Goal: Transaction & Acquisition: Book appointment/travel/reservation

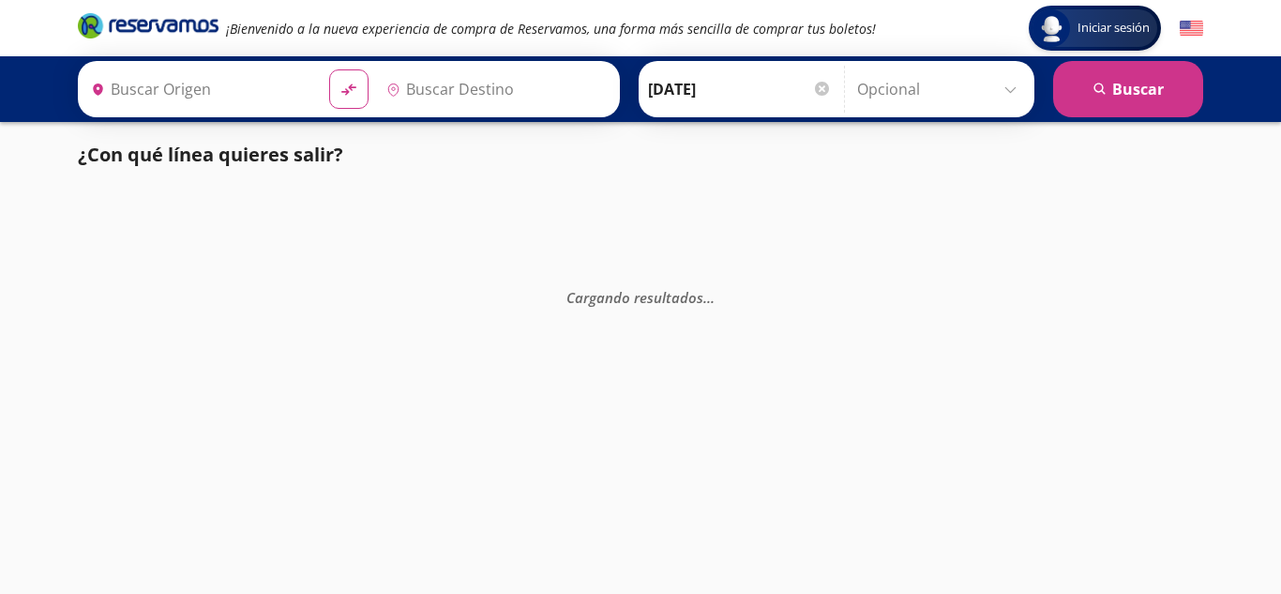
type input "[GEOGRAPHIC_DATA], [GEOGRAPHIC_DATA]"
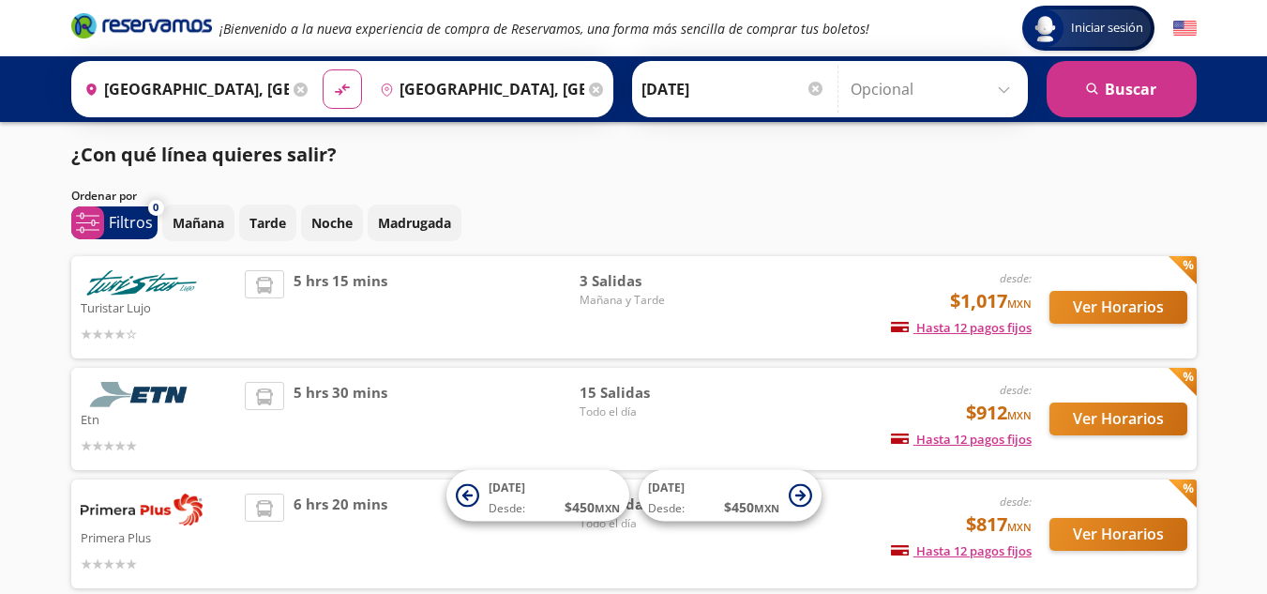
click at [234, 438] on div at bounding box center [159, 444] width 156 height 23
click at [617, 385] on span "15 Salidas" at bounding box center [645, 393] width 131 height 22
click at [613, 387] on span "15 Salidas" at bounding box center [645, 393] width 131 height 22
click at [633, 430] on div "15 Salidas Todo el día" at bounding box center [645, 419] width 131 height 74
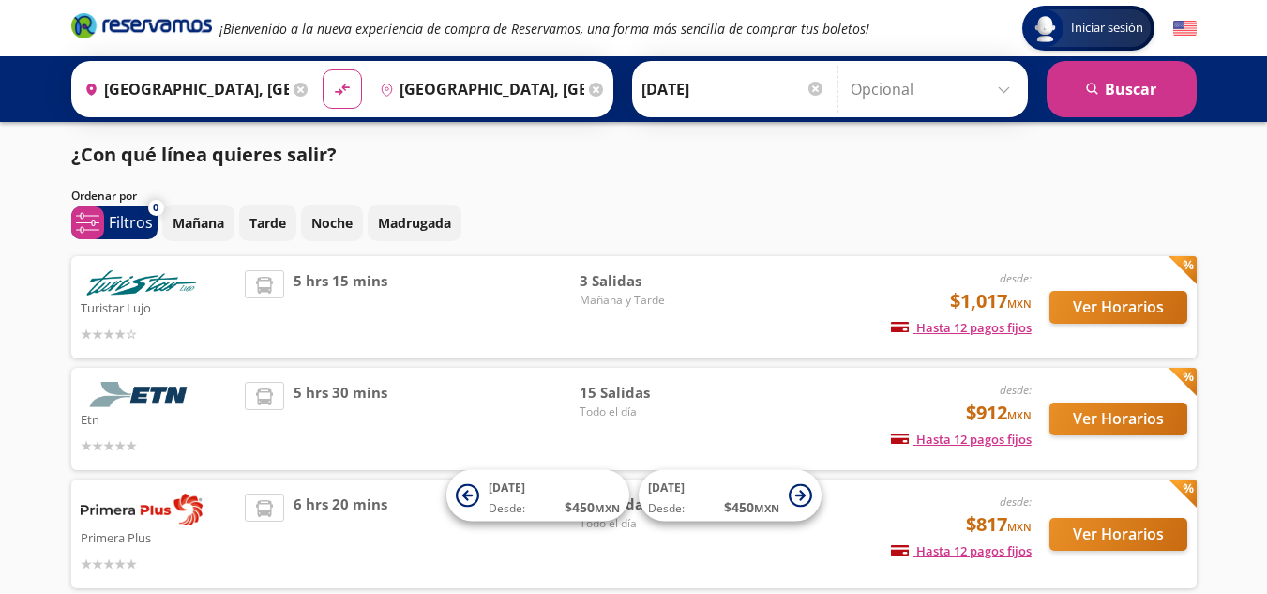
click at [641, 293] on span "Mañana y Tarde" at bounding box center [645, 300] width 131 height 17
click at [1073, 302] on button "Ver Horarios" at bounding box center [1118, 307] width 138 height 33
click at [1089, 411] on button "Ver Horarios" at bounding box center [1118, 418] width 138 height 33
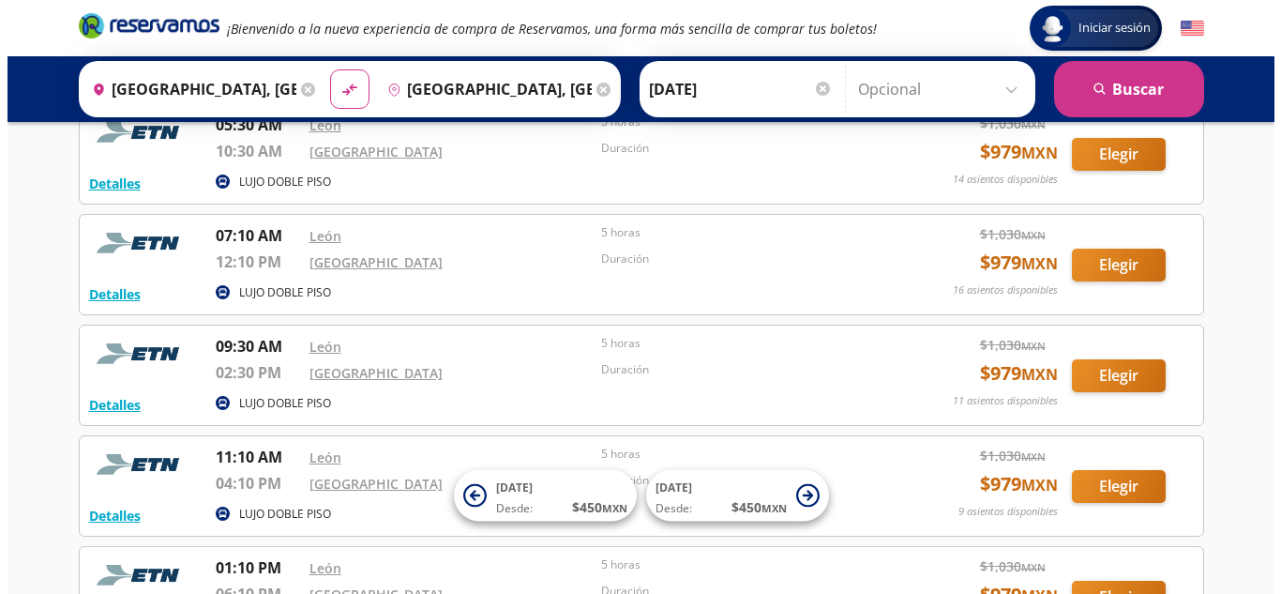
scroll to position [375, 0]
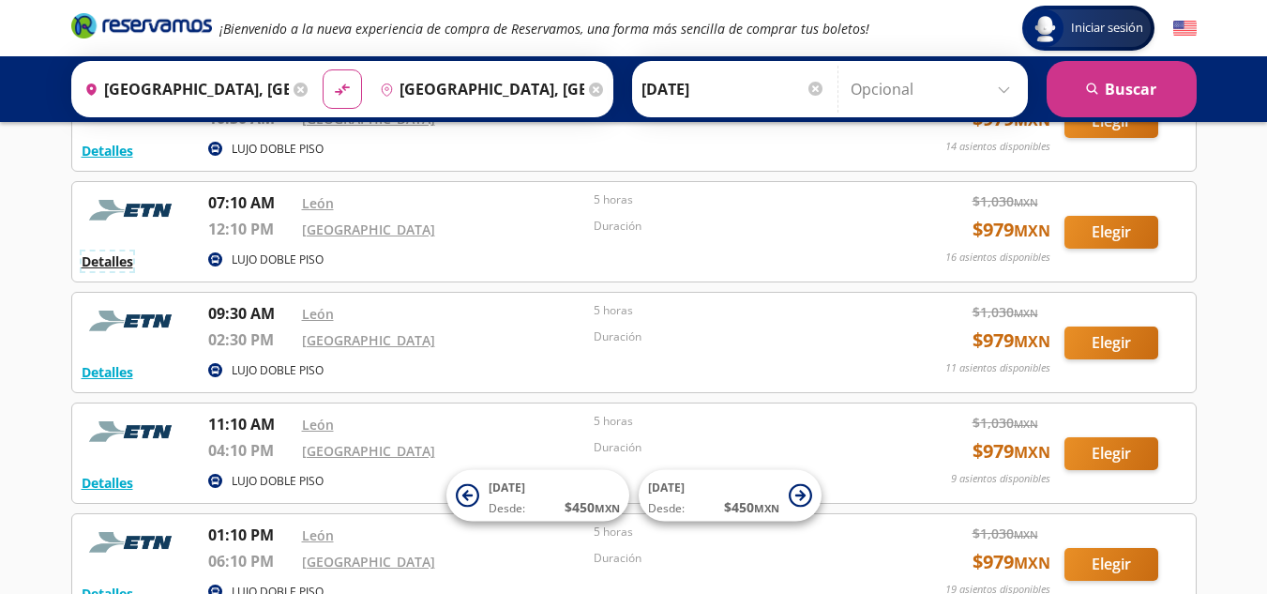
click at [107, 266] on button "Detalles" at bounding box center [108, 261] width 52 height 20
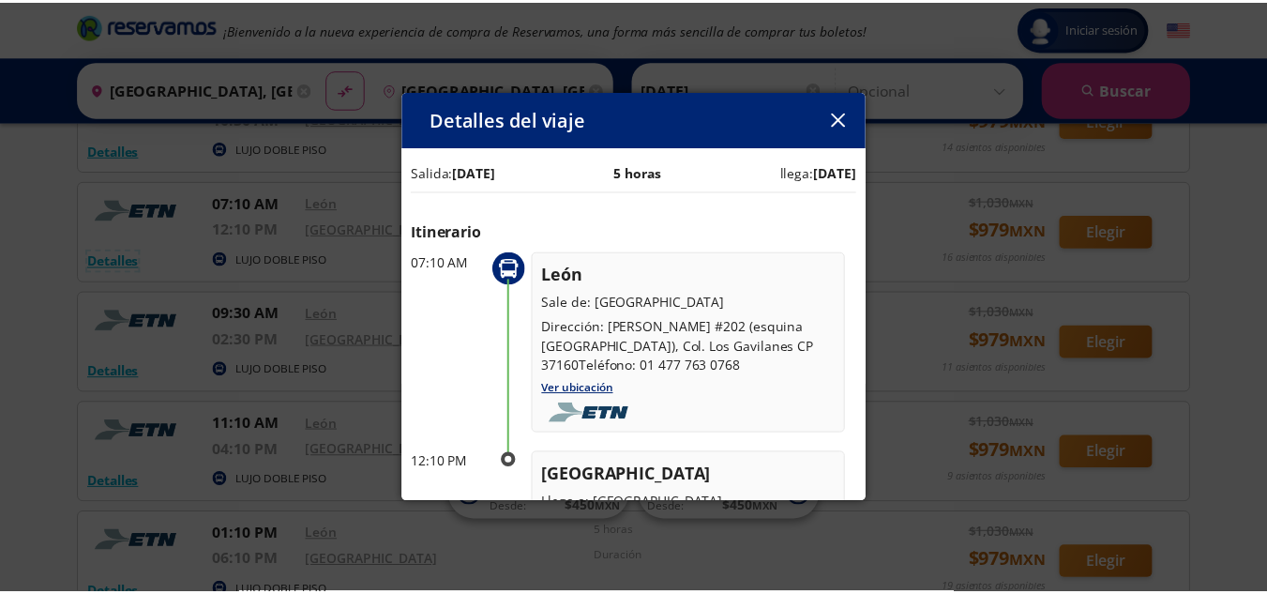
scroll to position [285, 0]
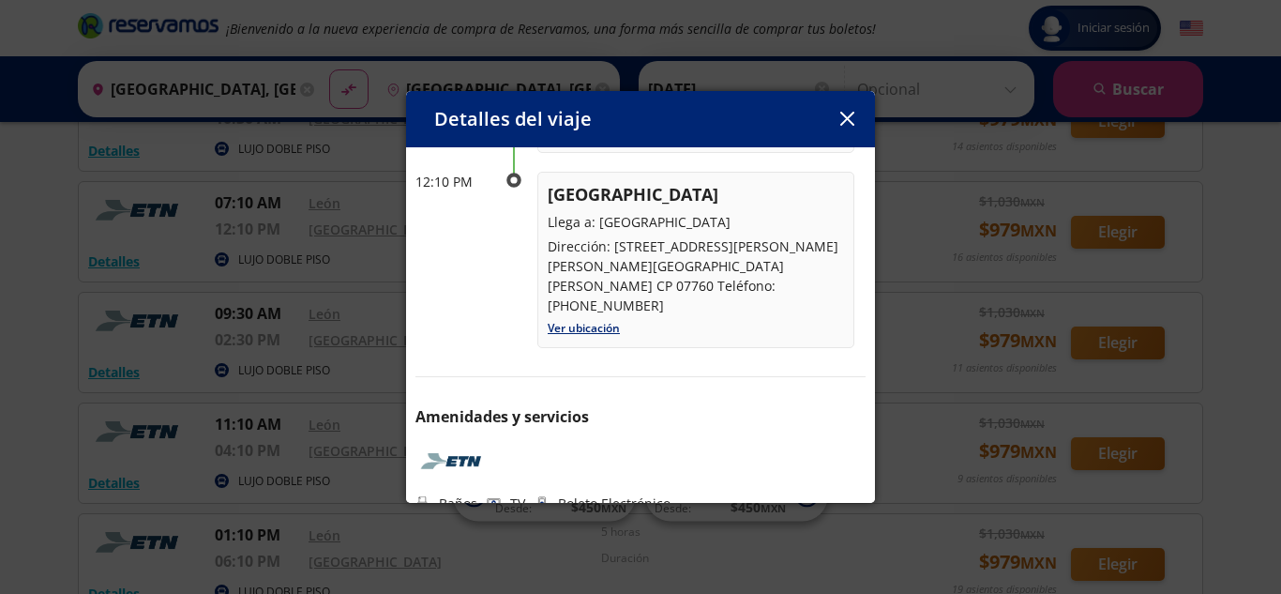
click at [848, 116] on icon "button" at bounding box center [847, 119] width 14 height 14
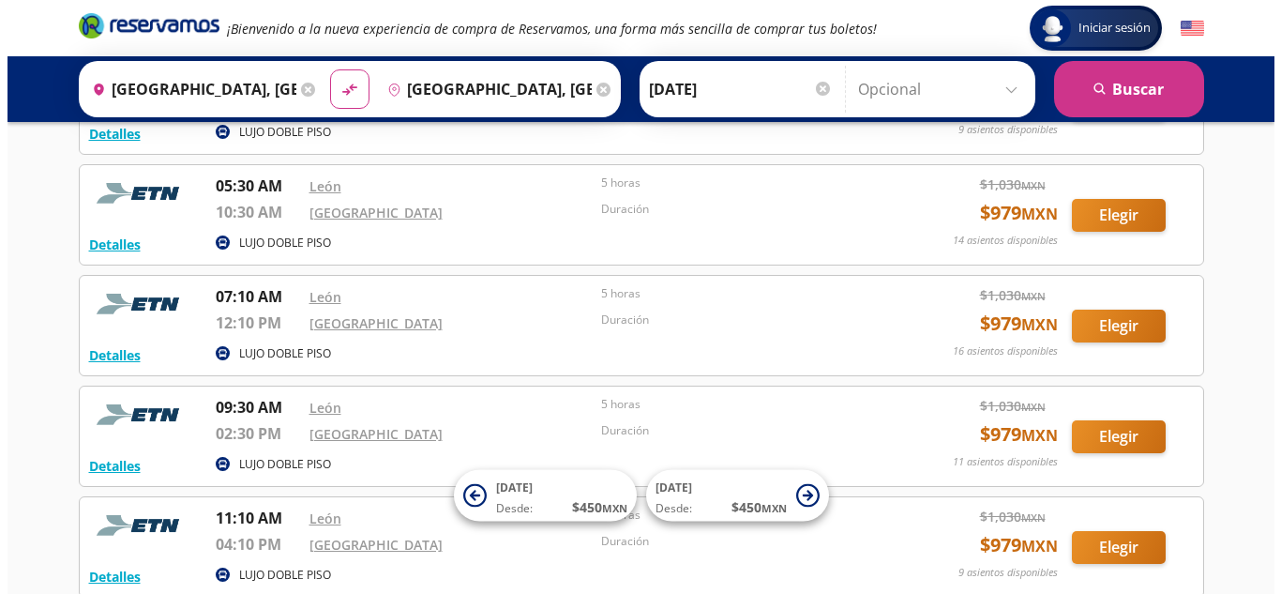
scroll to position [188, 0]
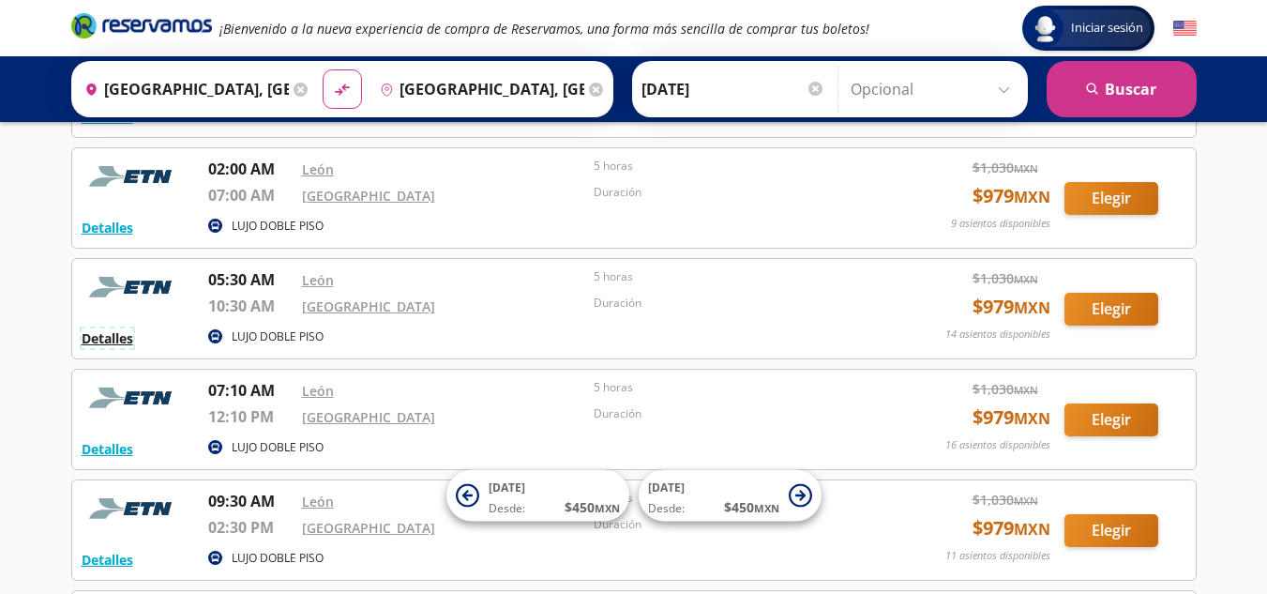
click at [110, 335] on button "Detalles" at bounding box center [108, 338] width 52 height 20
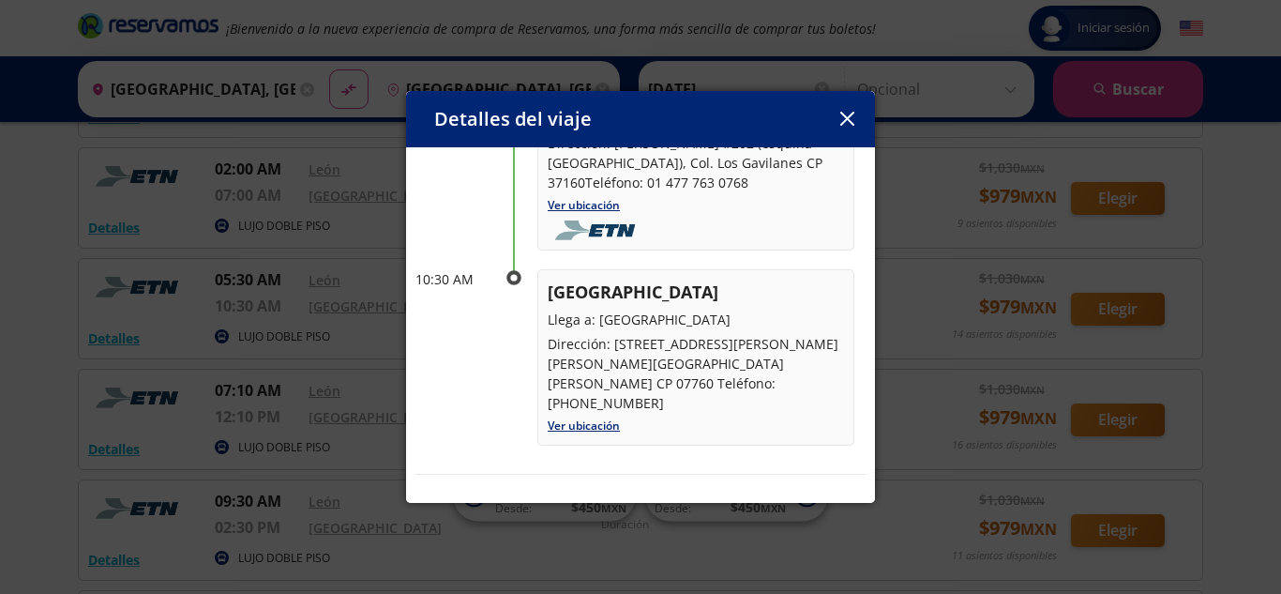
click at [847, 115] on icon "button" at bounding box center [847, 119] width 14 height 14
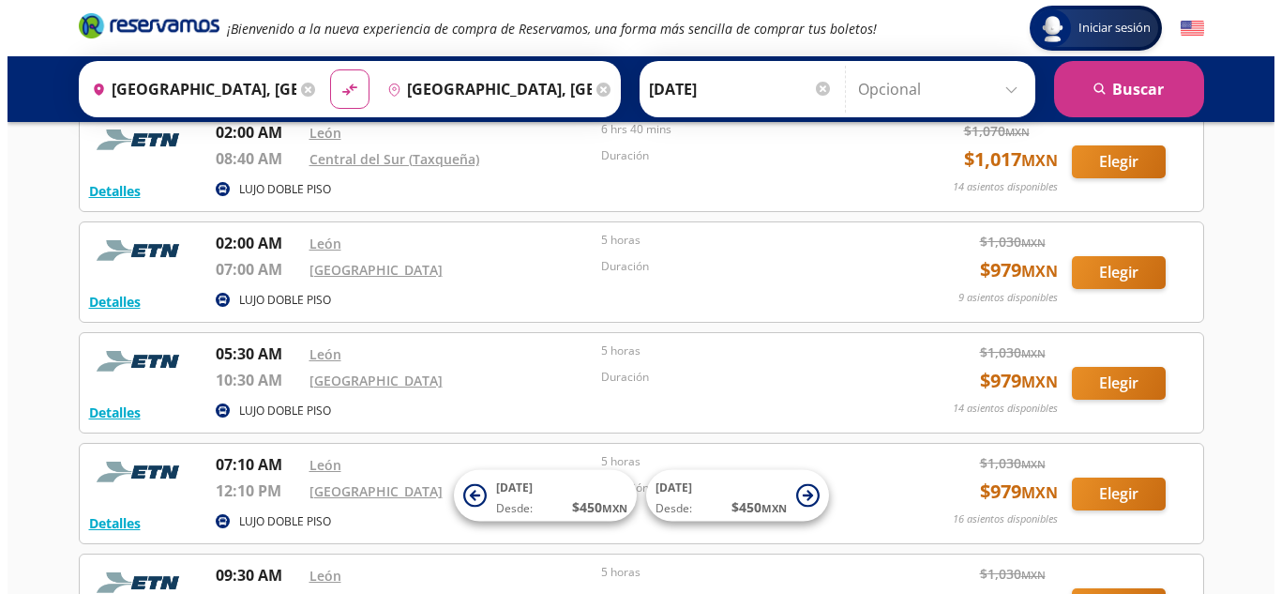
scroll to position [281, 0]
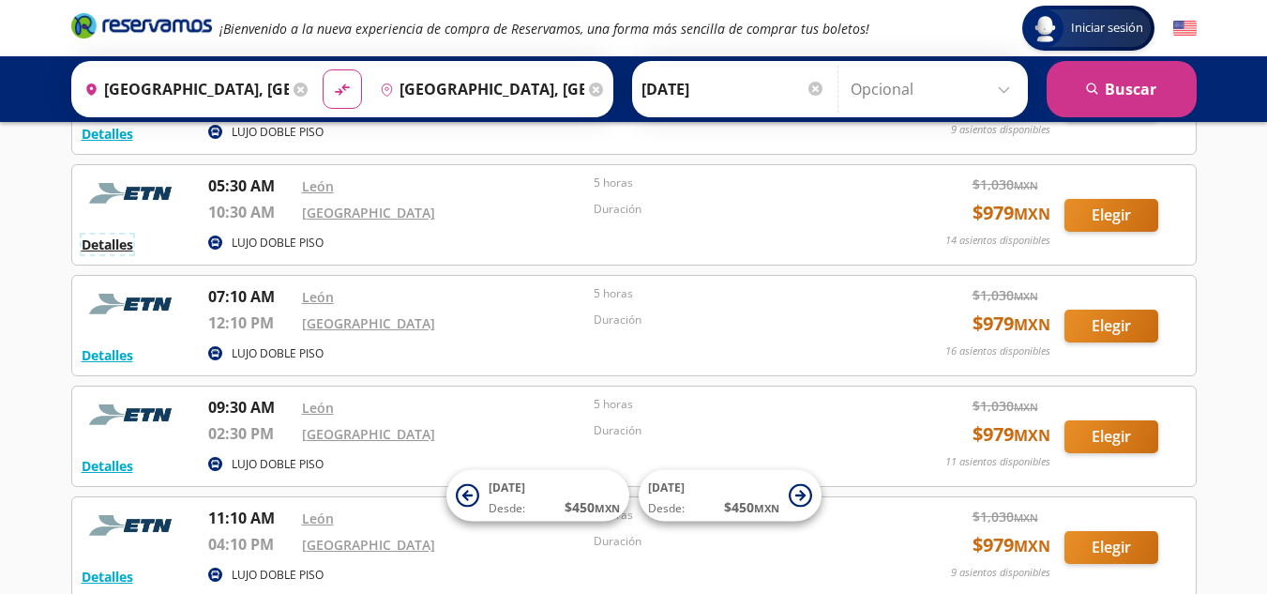
click at [121, 243] on button "Detalles" at bounding box center [108, 244] width 52 height 20
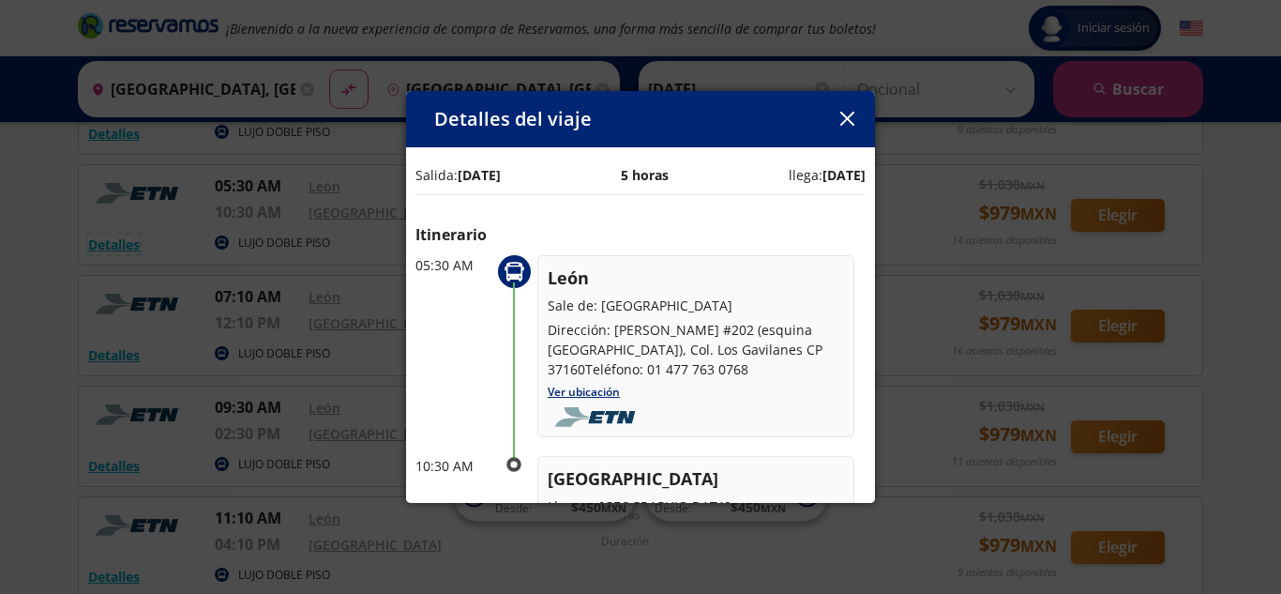
scroll to position [0, 0]
click at [853, 121] on icon "button" at bounding box center [847, 119] width 14 height 14
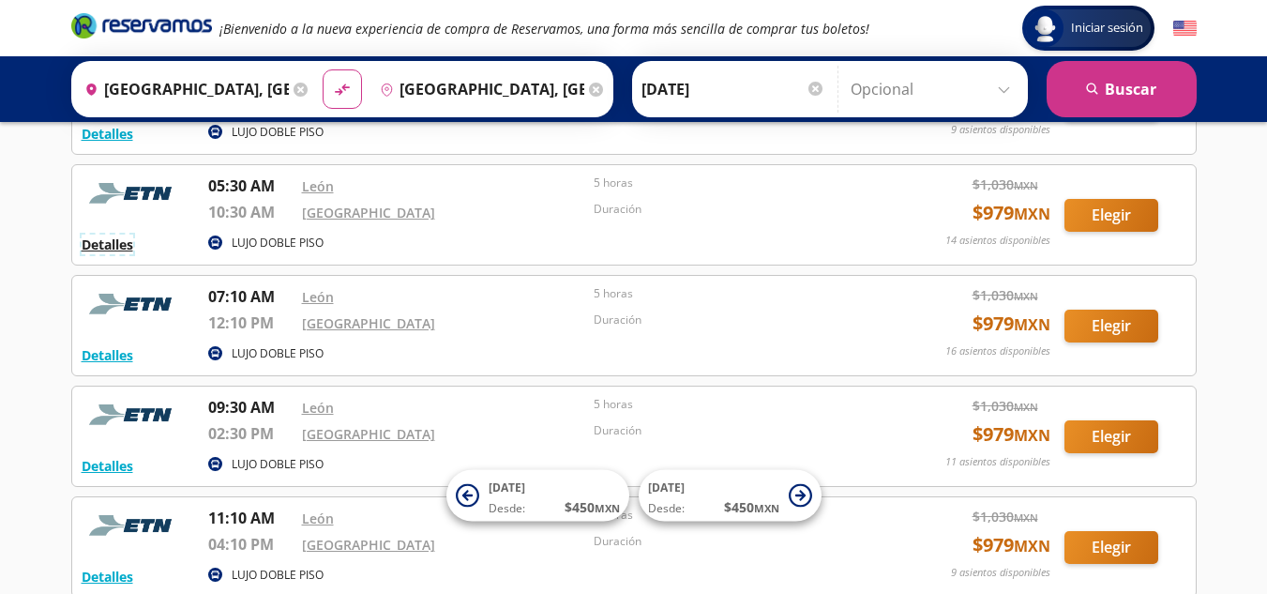
click at [113, 248] on button "Detalles" at bounding box center [108, 244] width 52 height 20
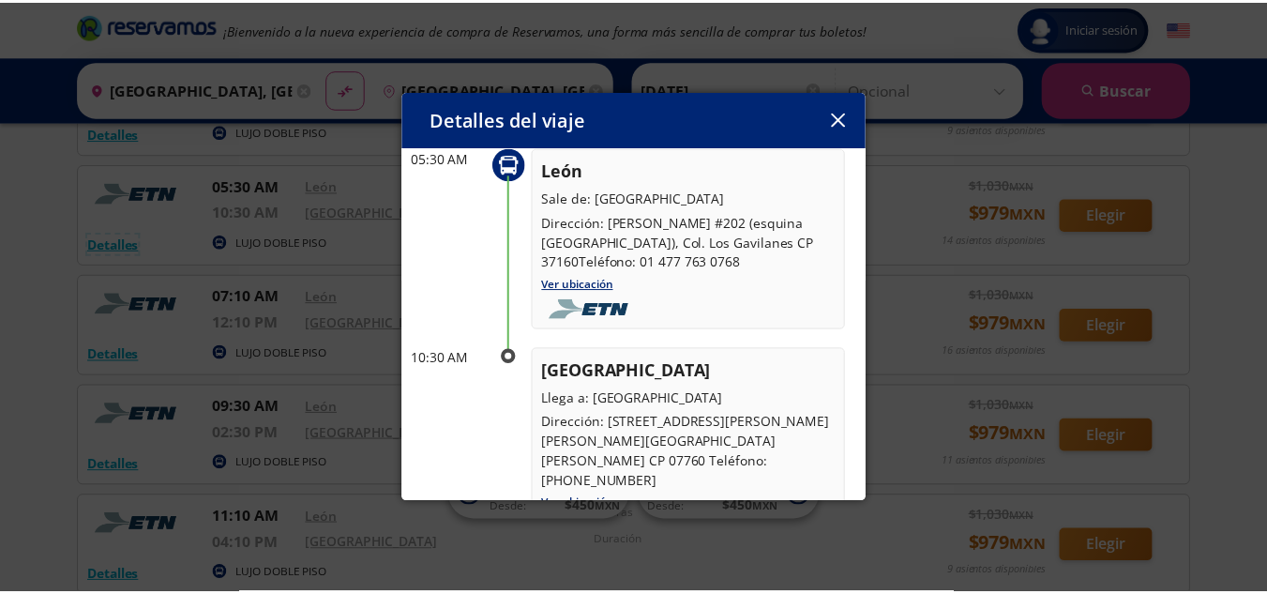
scroll to position [188, 0]
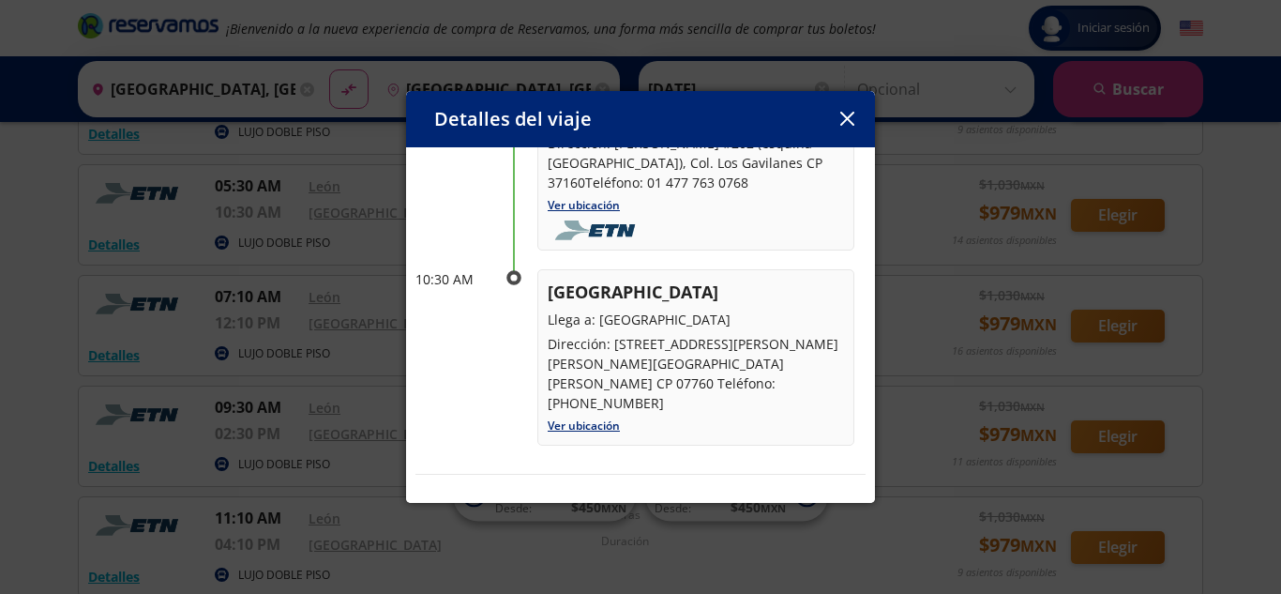
click at [849, 125] on icon "button" at bounding box center [847, 119] width 14 height 14
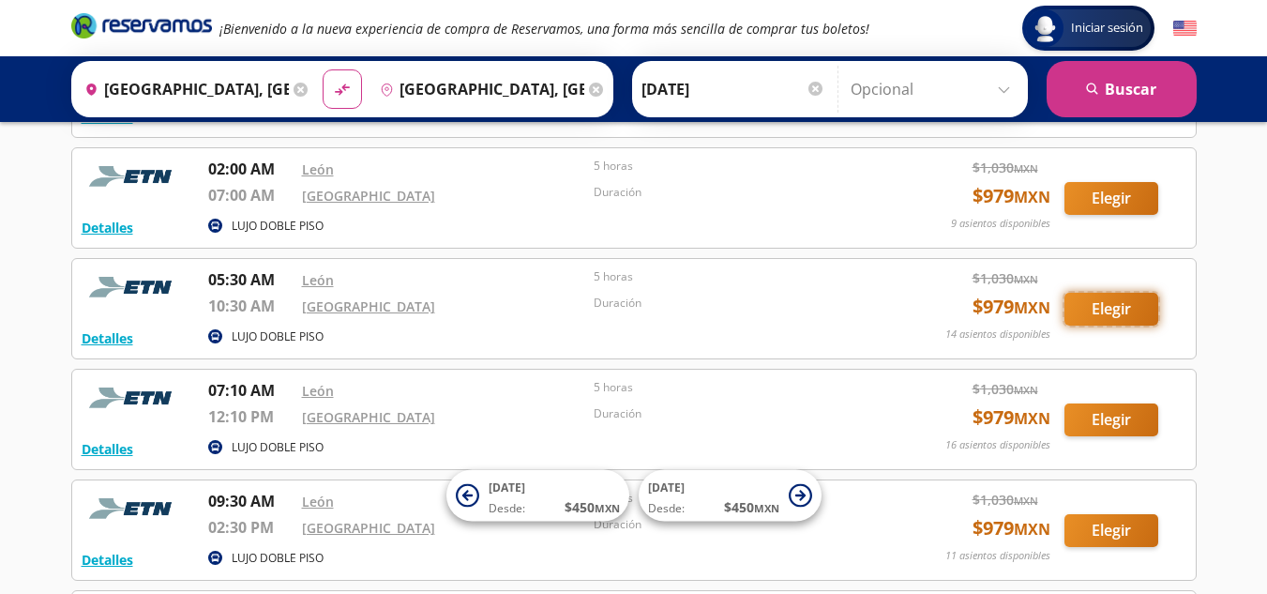
click at [1096, 312] on button "Elegir" at bounding box center [1111, 309] width 94 height 33
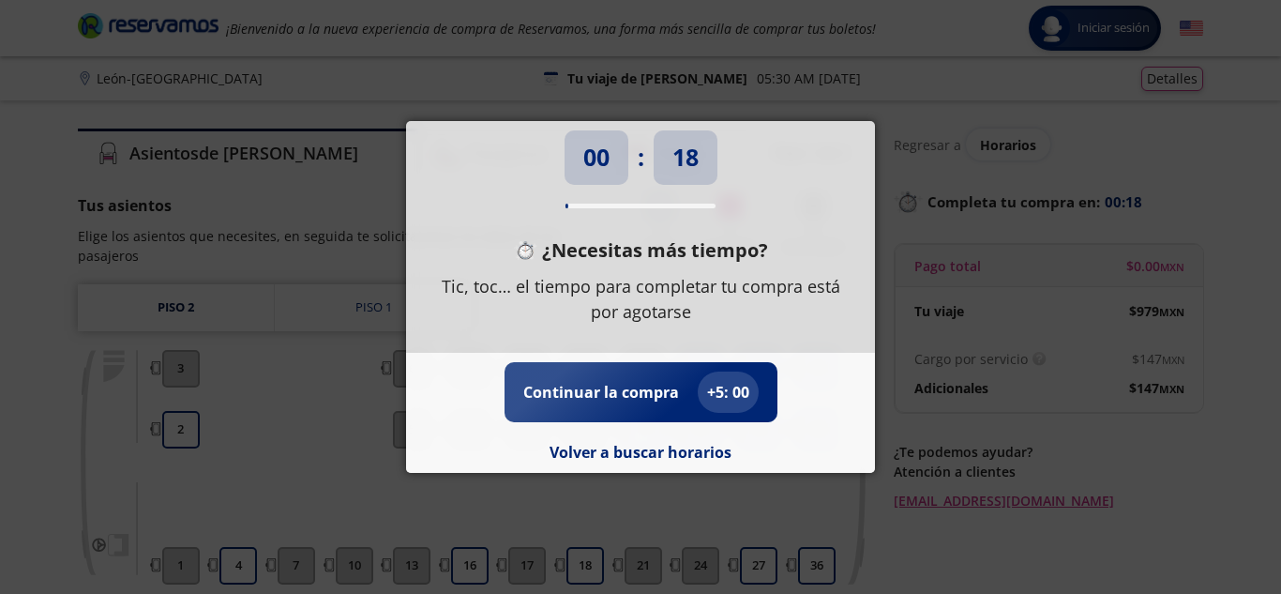
click at [735, 252] on p "¿Necesitas más tiempo?" at bounding box center [655, 250] width 226 height 28
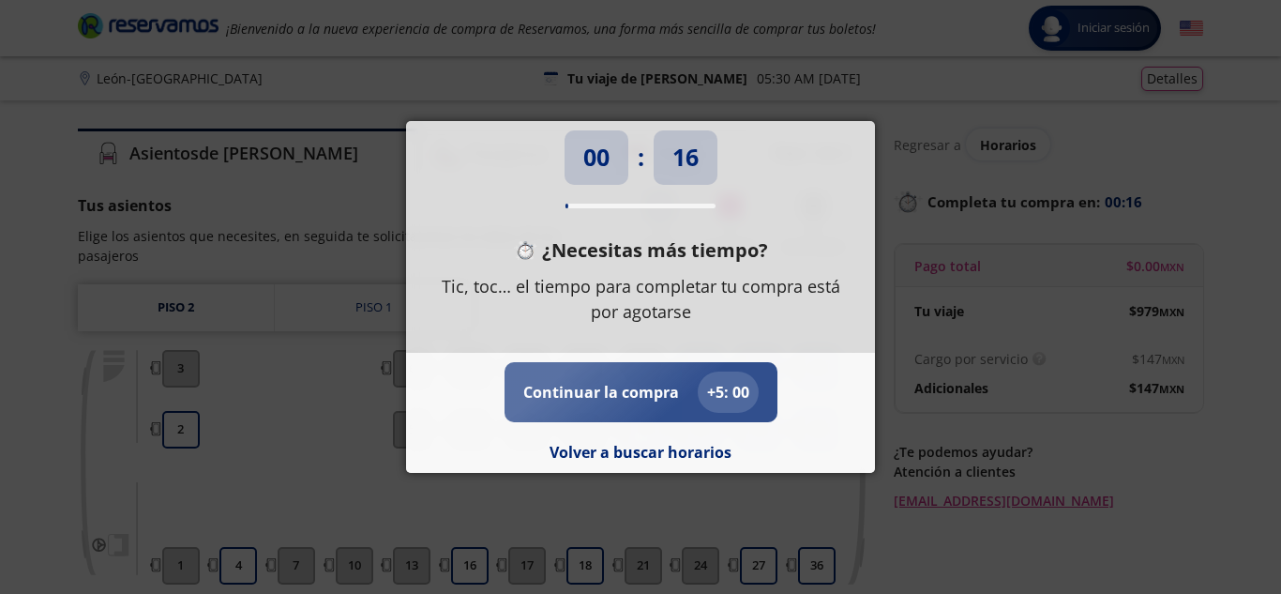
click at [631, 399] on p "Continuar la compra" at bounding box center [601, 392] width 156 height 23
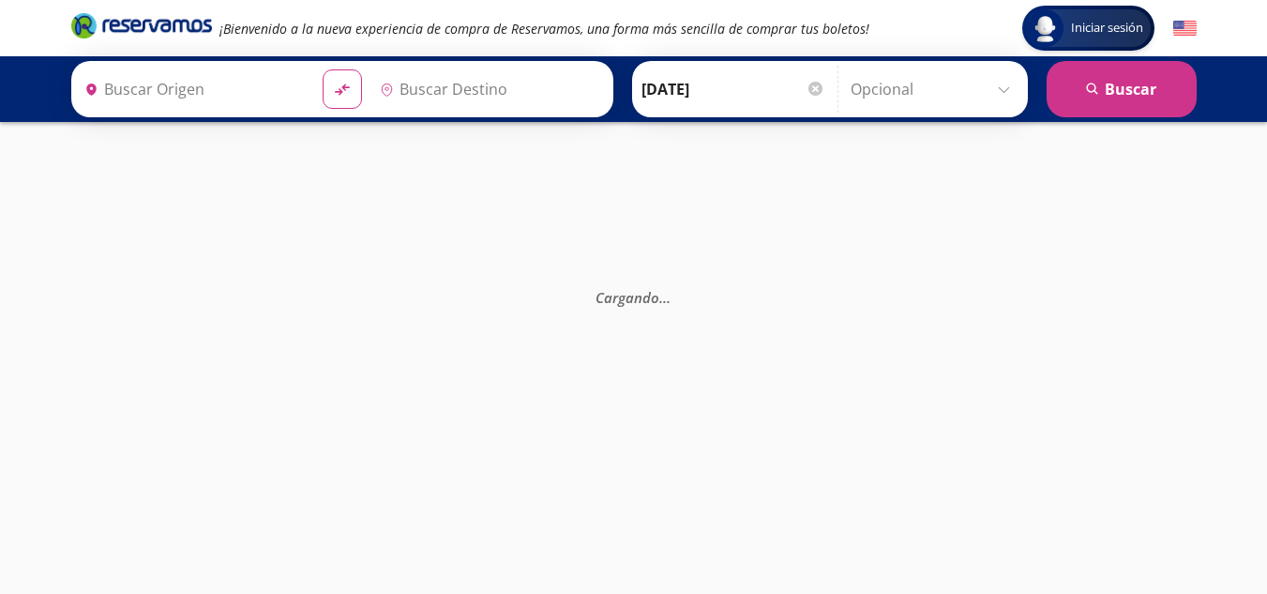
type input "[GEOGRAPHIC_DATA], [GEOGRAPHIC_DATA]"
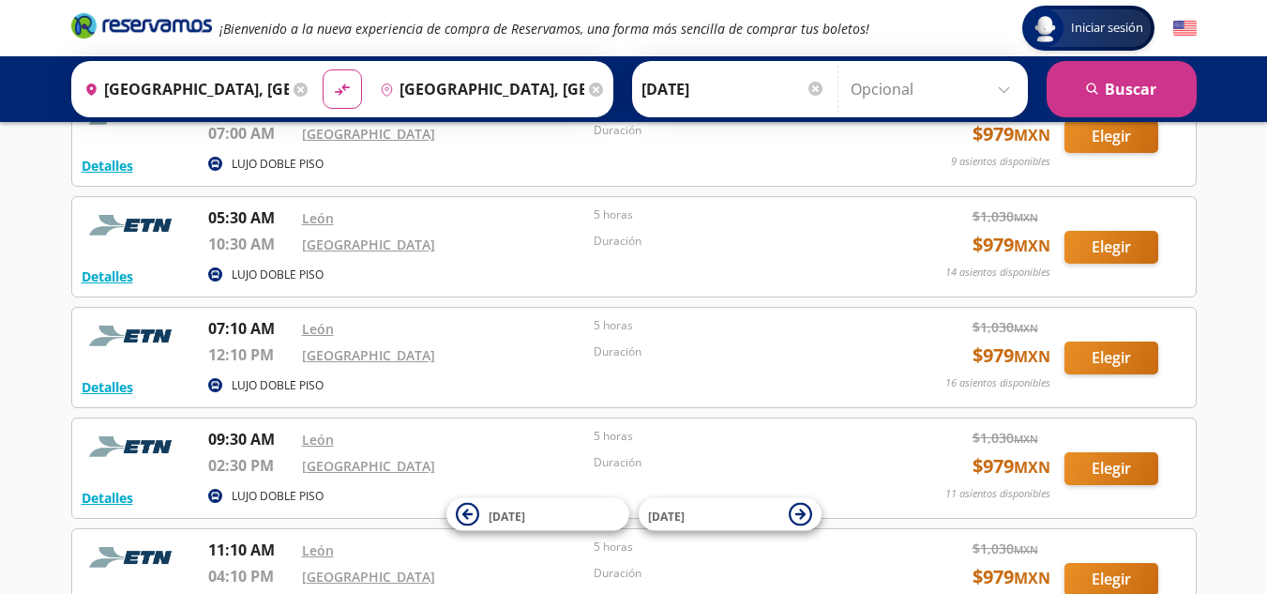
scroll to position [375, 0]
